Goal: Task Accomplishment & Management: Use online tool/utility

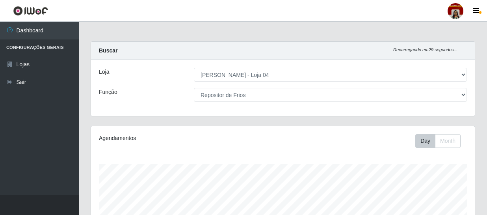
select select "251"
select select "112"
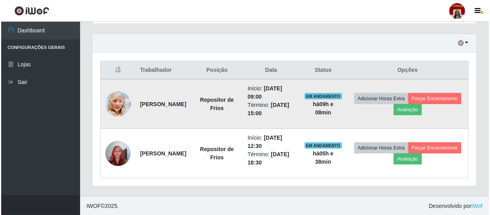
scroll to position [164, 384]
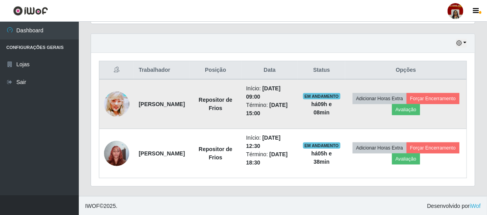
click at [114, 105] on img at bounding box center [116, 103] width 25 height 35
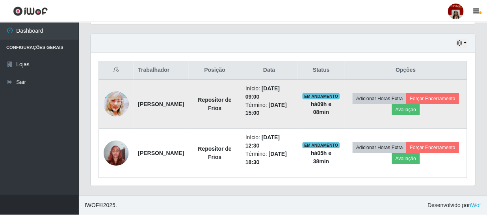
scroll to position [164, 381]
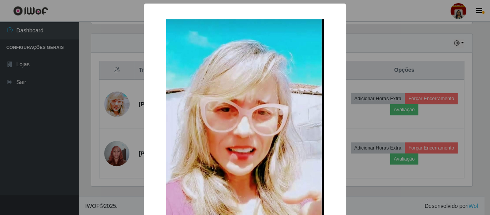
click at [30, 125] on div "× OK Cancel" at bounding box center [245, 107] width 490 height 215
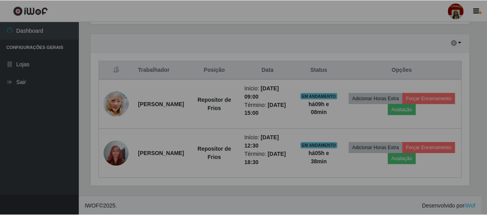
scroll to position [164, 384]
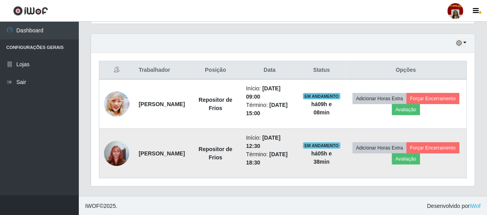
click at [113, 152] on img at bounding box center [116, 153] width 25 height 34
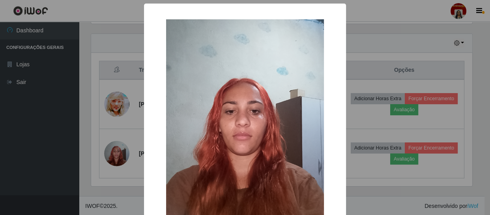
click at [16, 146] on div "× OK Cancel" at bounding box center [245, 107] width 490 height 215
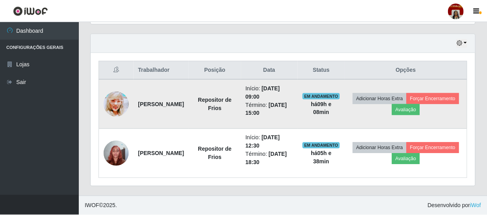
scroll to position [164, 384]
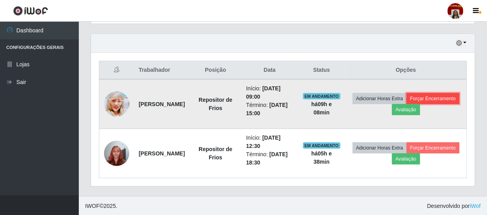
click at [407, 104] on button "Forçar Encerramento" at bounding box center [433, 98] width 53 height 11
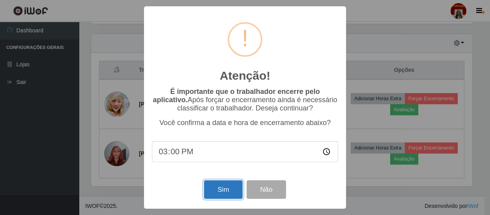
click at [217, 192] on button "Sim" at bounding box center [223, 189] width 38 height 19
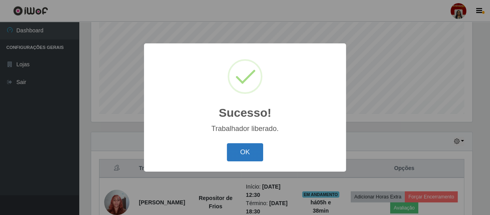
drag, startPoint x: 254, startPoint y: 151, endPoint x: 254, endPoint y: 157, distance: 6.3
click at [254, 157] on button "OK" at bounding box center [245, 152] width 37 height 19
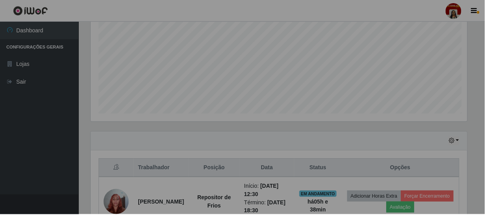
scroll to position [164, 384]
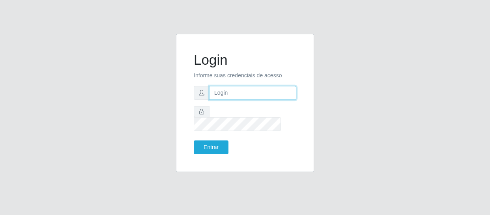
type input "[EMAIL_ADDRESS][DOMAIN_NAME]"
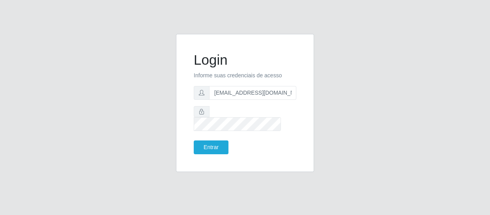
click at [210, 154] on div "Login Informe suas credenciais de acesso [EMAIL_ADDRESS][DOMAIN_NAME] Entrar" at bounding box center [245, 103] width 118 height 118
click at [208, 143] on button "Entrar" at bounding box center [211, 147] width 35 height 14
click at [210, 143] on button "Entrar" at bounding box center [211, 147] width 35 height 14
click at [209, 140] on button "Entrar" at bounding box center [211, 147] width 35 height 14
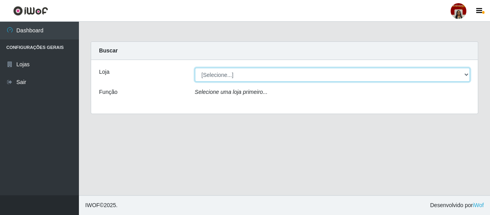
click at [272, 79] on select "[Selecione...] Mar Vermelho - Loja 04" at bounding box center [332, 75] width 275 height 14
select select "251"
click at [195, 68] on select "[Selecione...] Mar Vermelho - Loja 04" at bounding box center [332, 75] width 275 height 14
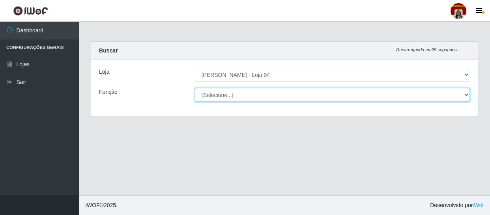
click at [245, 95] on select "[Selecione...] ASG ASG + ASG ++ Auxiliar de Depósito Auxiliar de Depósito + Aux…" at bounding box center [332, 95] width 275 height 14
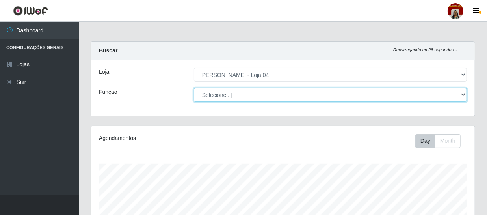
scroll to position [164, 384]
select select "112"
click at [194, 88] on select "[Selecione...] ASG ASG + ASG ++ Auxiliar de Depósito Auxiliar de Depósito + Aux…" at bounding box center [330, 95] width 273 height 14
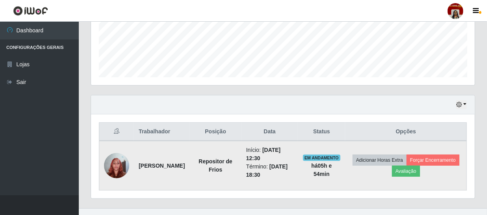
scroll to position [217, 0]
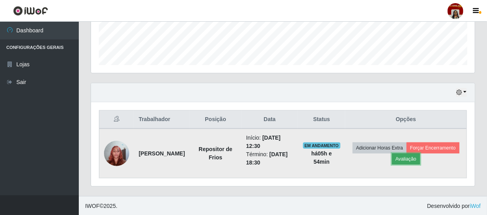
click at [420, 161] on button "Avaliação" at bounding box center [406, 158] width 28 height 11
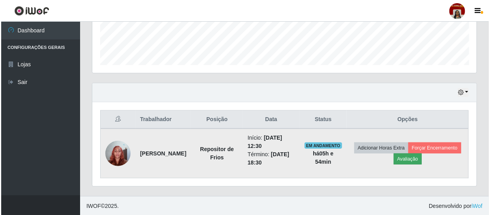
scroll to position [164, 381]
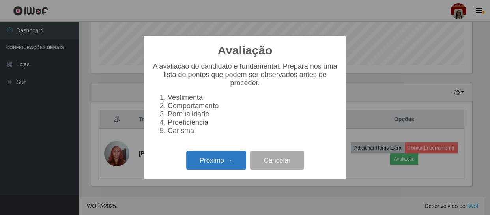
click at [207, 160] on button "Próximo →" at bounding box center [216, 160] width 60 height 19
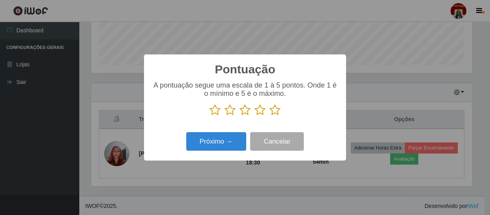
click at [278, 116] on icon at bounding box center [274, 110] width 11 height 12
click at [269, 116] on input "radio" at bounding box center [269, 116] width 0 height 0
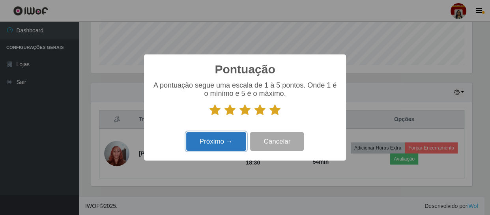
click at [227, 143] on button "Próximo →" at bounding box center [216, 141] width 60 height 19
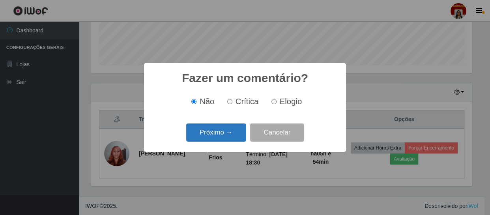
click at [230, 137] on button "Próximo →" at bounding box center [216, 132] width 60 height 19
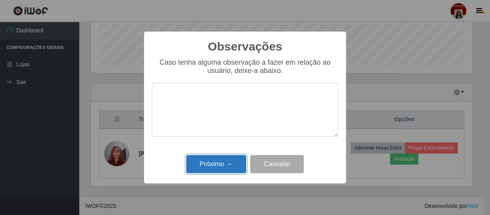
drag, startPoint x: 230, startPoint y: 159, endPoint x: 236, endPoint y: 151, distance: 10.1
click at [228, 159] on button "Próximo →" at bounding box center [216, 164] width 60 height 19
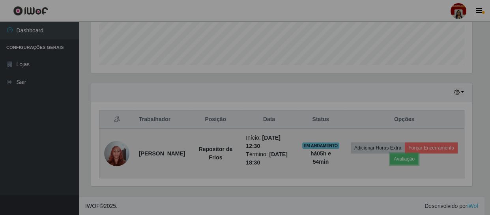
scroll to position [164, 384]
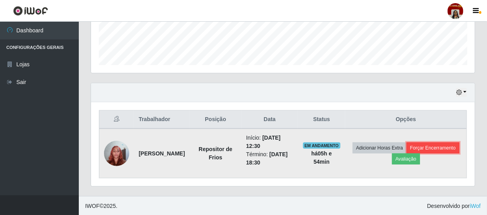
click at [407, 153] on button "Forçar Encerramento" at bounding box center [433, 147] width 53 height 11
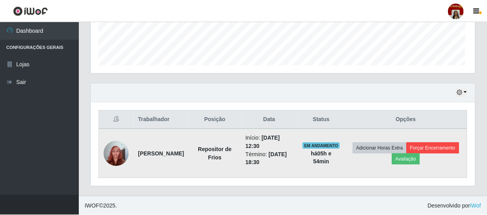
scroll to position [164, 381]
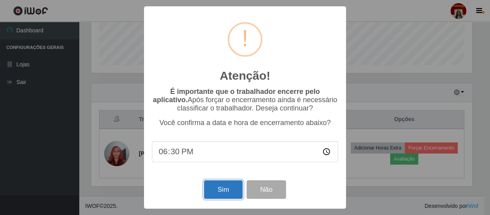
click at [237, 185] on button "Sim" at bounding box center [223, 189] width 38 height 19
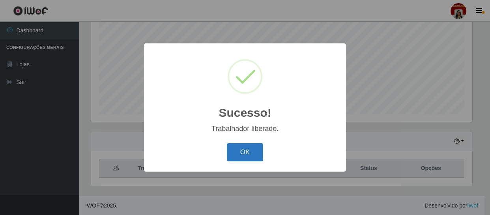
click at [246, 146] on button "OK" at bounding box center [245, 152] width 37 height 19
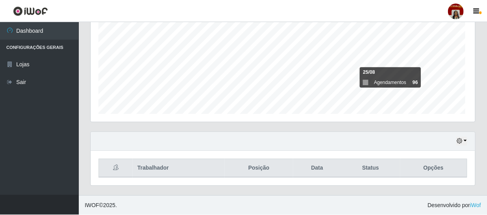
scroll to position [164, 384]
